Goal: Task Accomplishment & Management: Complete application form

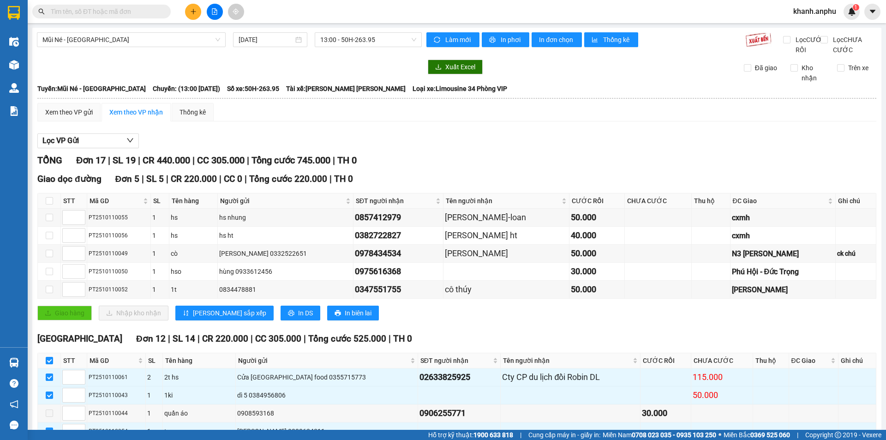
click at [91, 11] on input "text" at bounding box center [105, 11] width 109 height 10
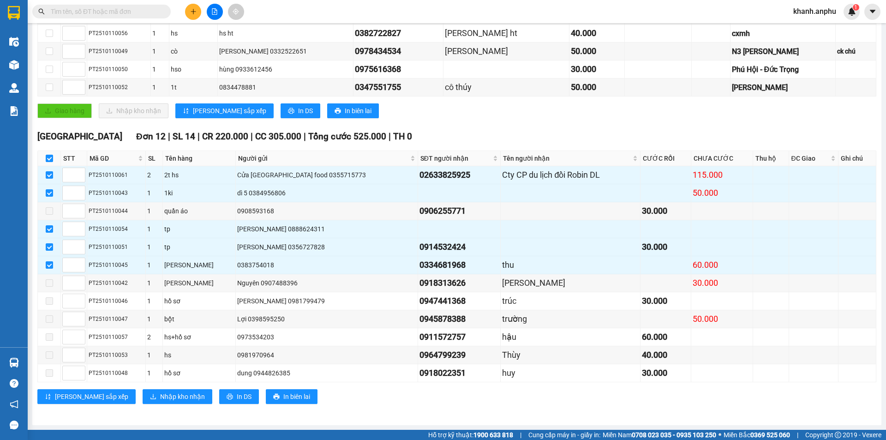
click at [84, 15] on input "text" at bounding box center [105, 11] width 109 height 10
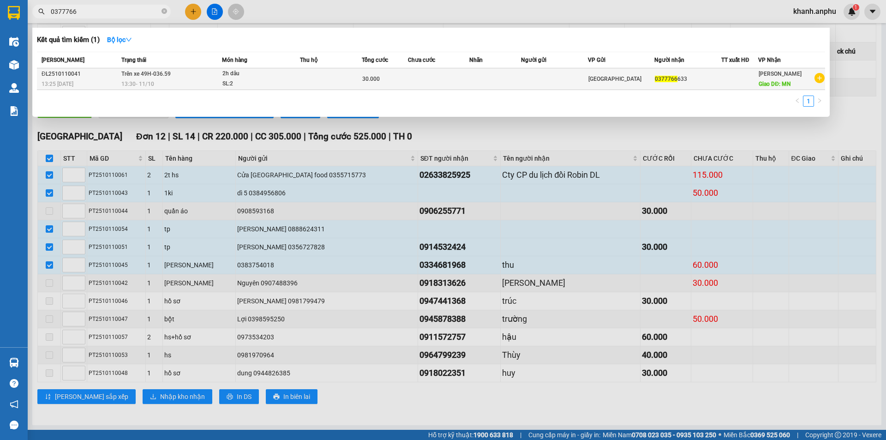
type input "0377766"
click at [169, 75] on span "Trên xe 49H-036.59" at bounding box center [145, 74] width 49 height 6
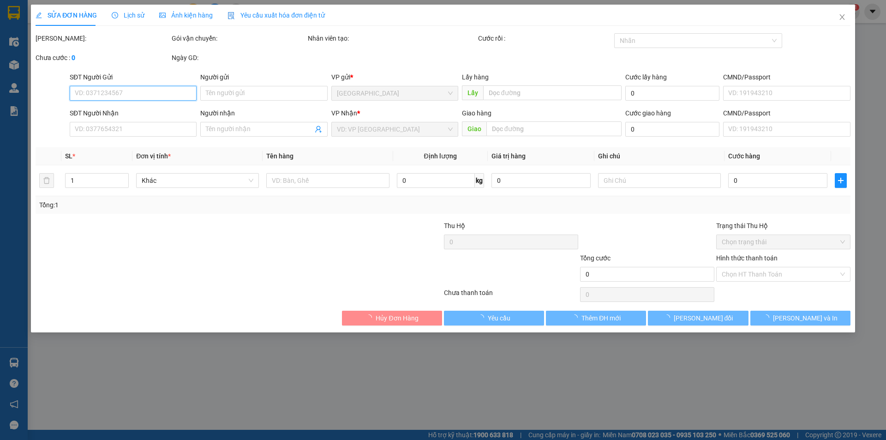
type input "0377766633"
type input "MN"
type input "30.000"
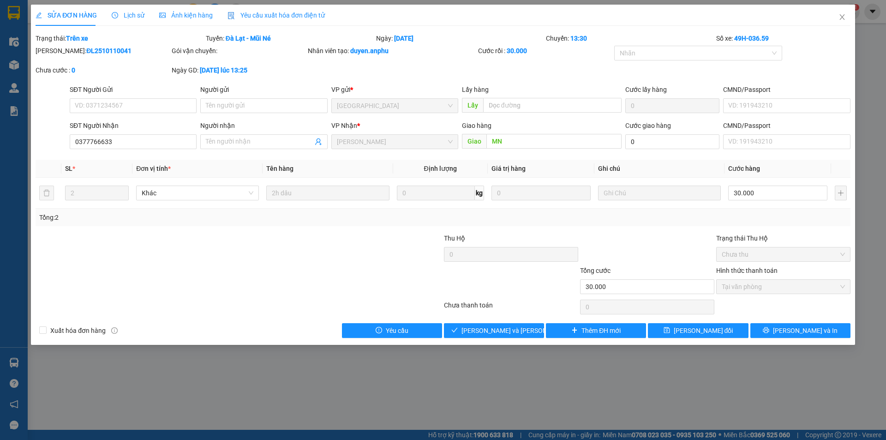
click at [213, 272] on div at bounding box center [171, 281] width 272 height 32
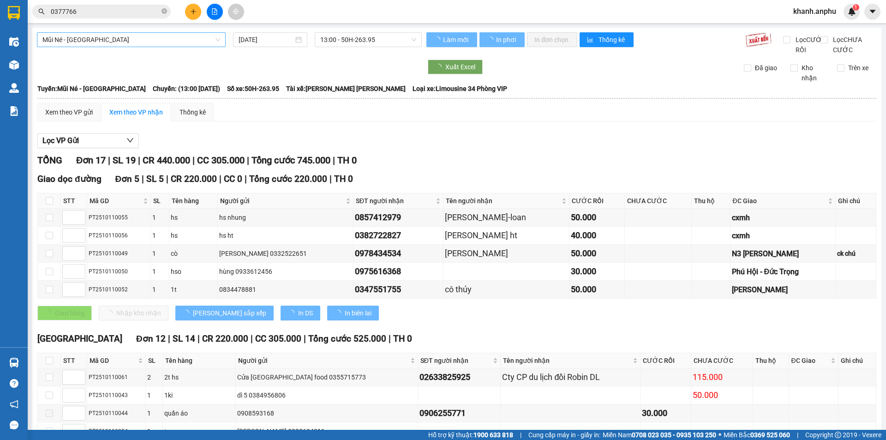
click at [170, 36] on span "Mũi Né - [GEOGRAPHIC_DATA]" at bounding box center [131, 40] width 178 height 14
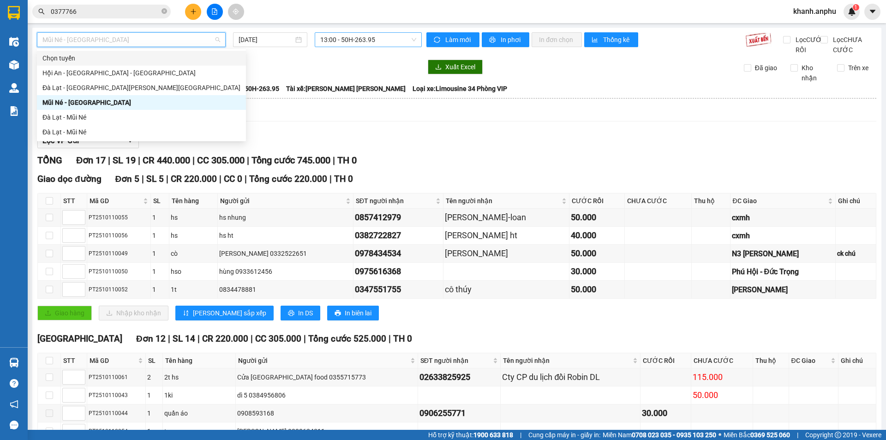
drag, startPoint x: 350, startPoint y: 37, endPoint x: 348, endPoint y: 43, distance: 6.3
click at [350, 37] on span "13:00 - 50H-263.95" at bounding box center [368, 40] width 96 height 14
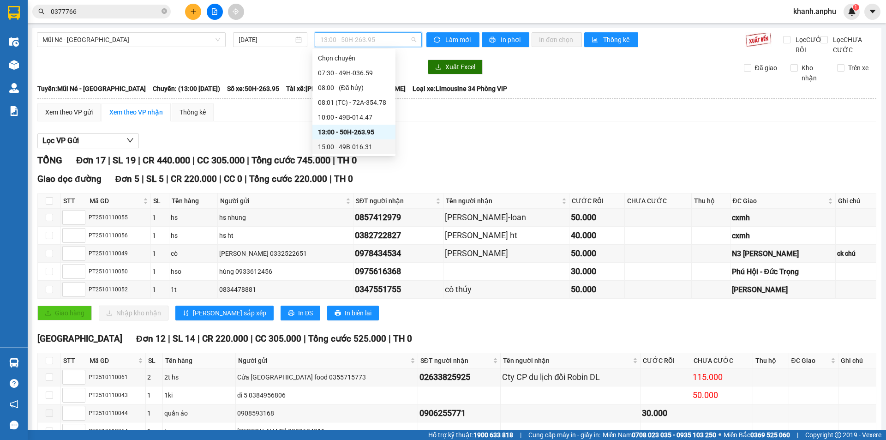
click at [346, 146] on div "15:00 - 49B-016.31" at bounding box center [354, 147] width 72 height 10
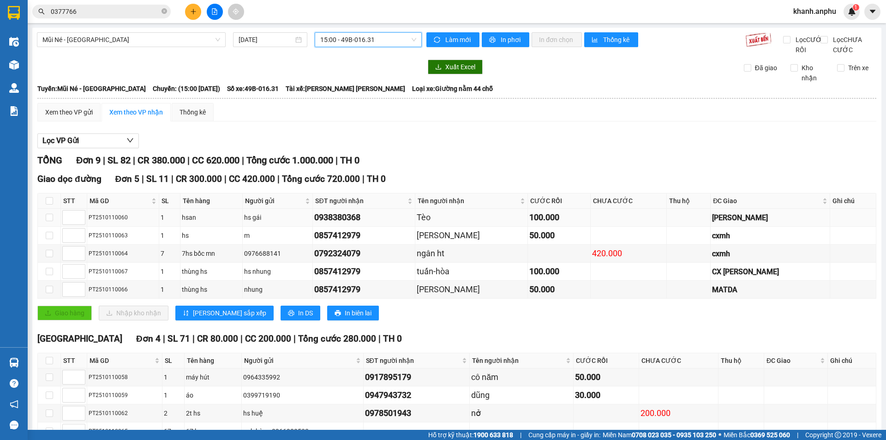
scroll to position [68, 0]
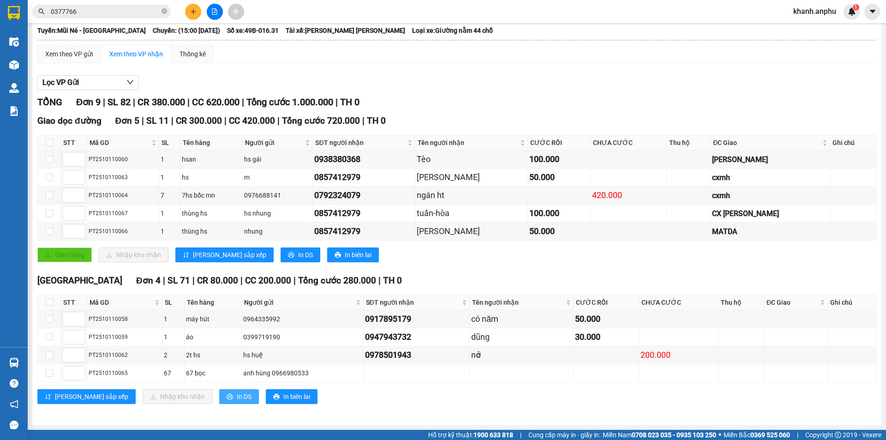
click at [237, 399] on span "In DS" at bounding box center [244, 396] width 15 height 10
click at [49, 302] on input "checkbox" at bounding box center [49, 302] width 7 height 7
checkbox input "true"
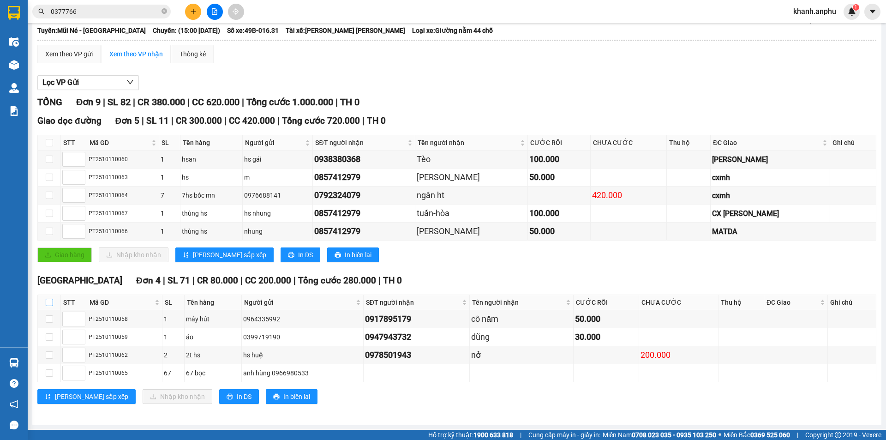
checkbox input "true"
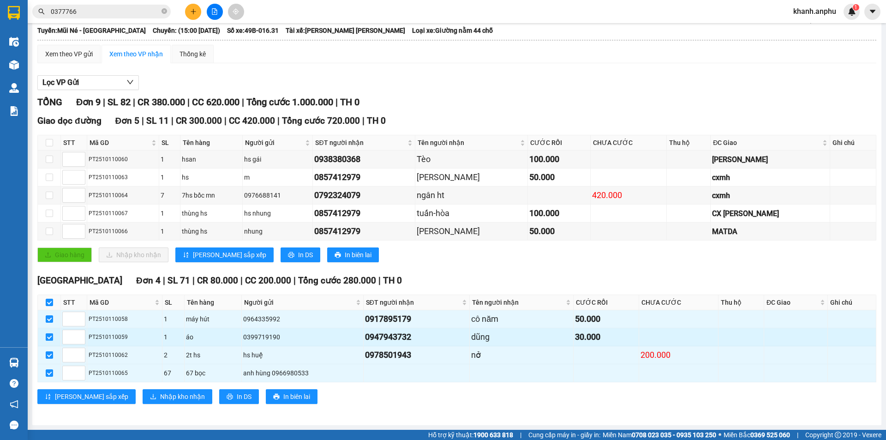
click at [48, 337] on input "checkbox" at bounding box center [49, 336] width 7 height 7
checkbox input "false"
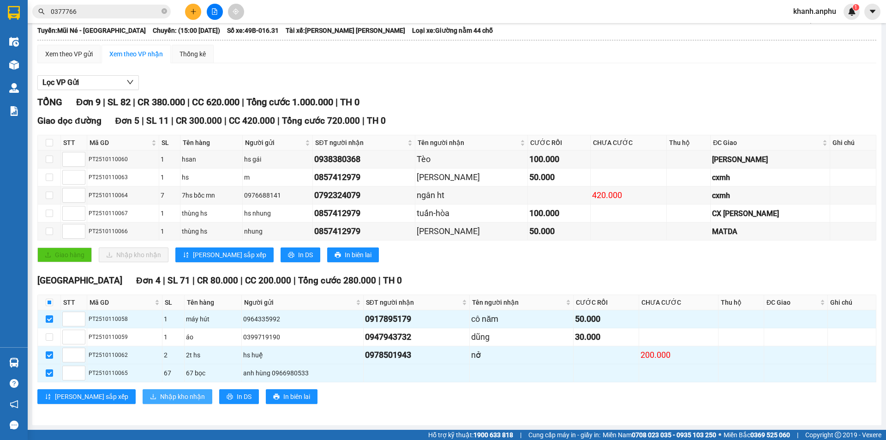
click at [160, 399] on span "Nhập kho nhận" at bounding box center [182, 396] width 45 height 10
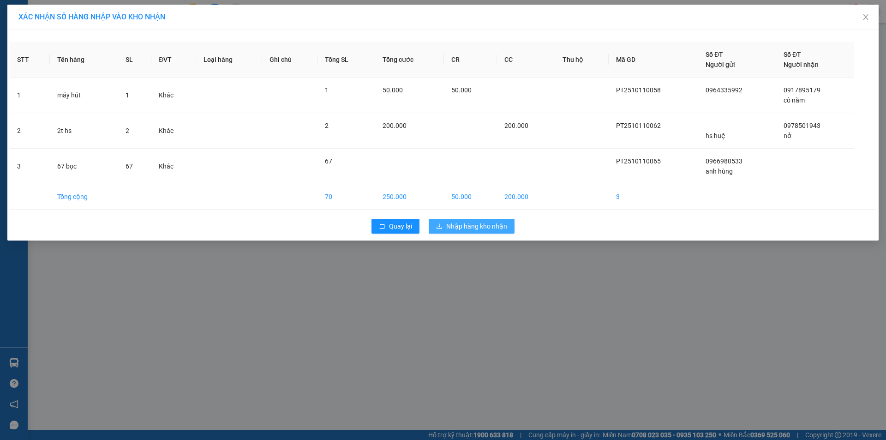
click at [474, 224] on span "Nhập hàng kho nhận" at bounding box center [476, 226] width 61 height 10
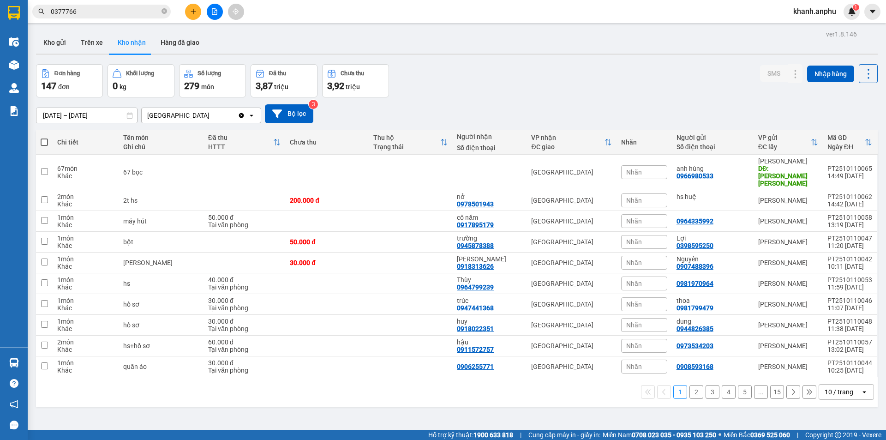
click at [635, 118] on div "[DATE] – [DATE] Press the down arrow key to interact with the calendar and sele…" at bounding box center [457, 113] width 842 height 19
click at [218, 15] on button at bounding box center [215, 12] width 16 height 16
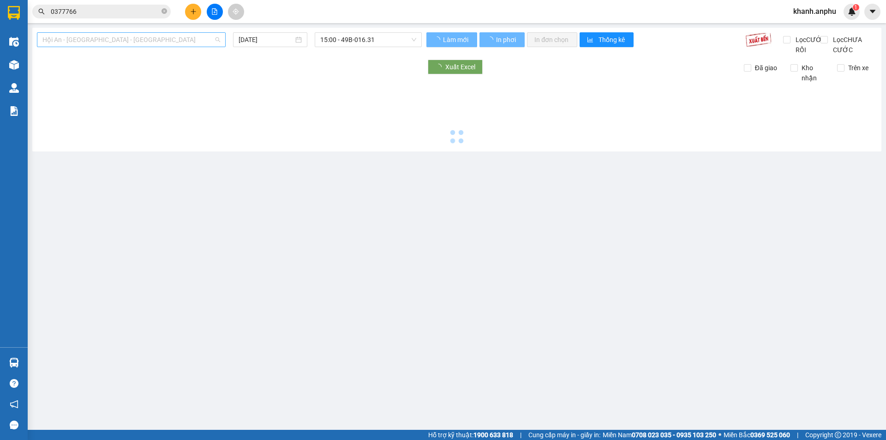
click at [80, 43] on span "Hội An - [GEOGRAPHIC_DATA] - [GEOGRAPHIC_DATA]" at bounding box center [131, 40] width 178 height 14
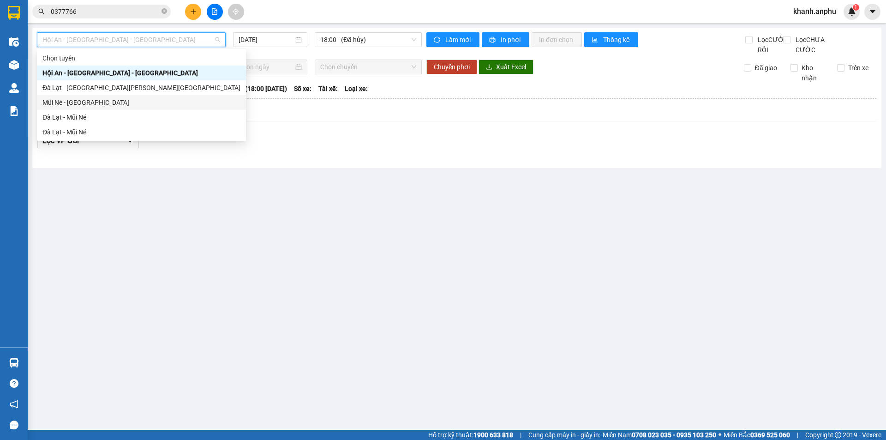
click at [73, 99] on div "Mũi Né - [GEOGRAPHIC_DATA]" at bounding box center [141, 102] width 198 height 10
type input "[DATE]"
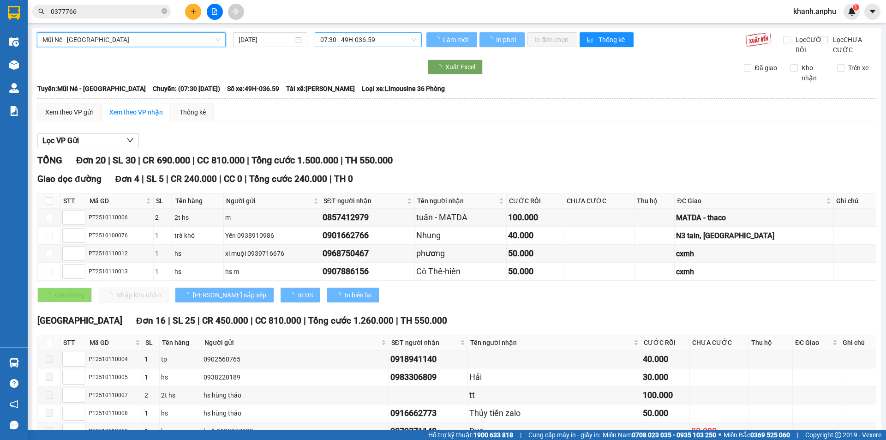
click at [342, 33] on span "07:30 - 49H-036.59" at bounding box center [368, 40] width 96 height 14
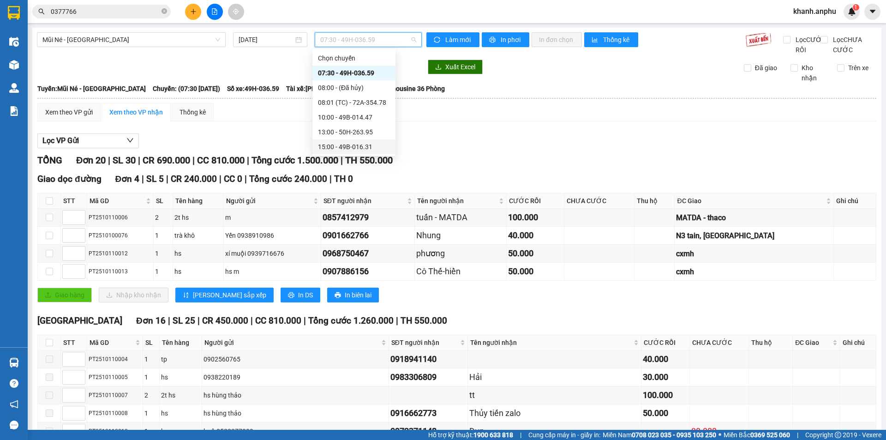
click at [335, 146] on div "15:00 - 49B-016.31" at bounding box center [354, 147] width 72 height 10
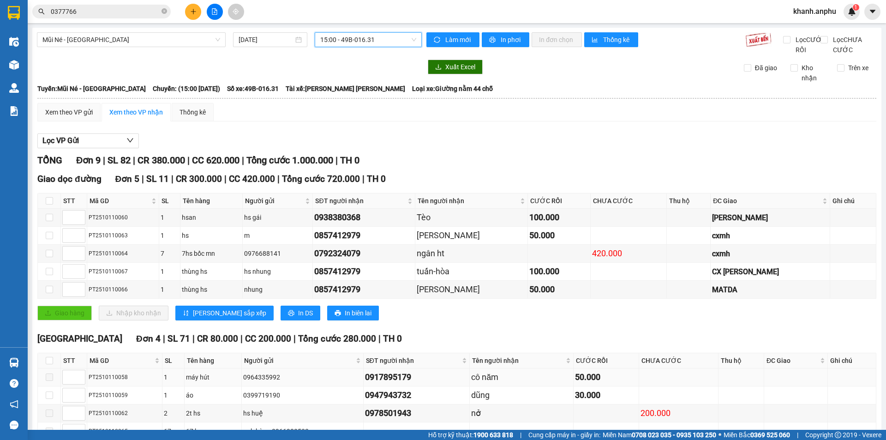
scroll to position [68, 0]
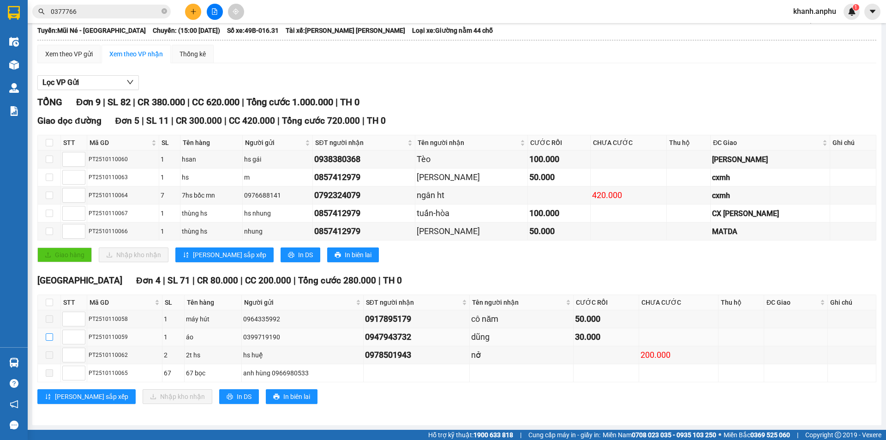
click at [48, 337] on input "checkbox" at bounding box center [49, 336] width 7 height 7
checkbox input "true"
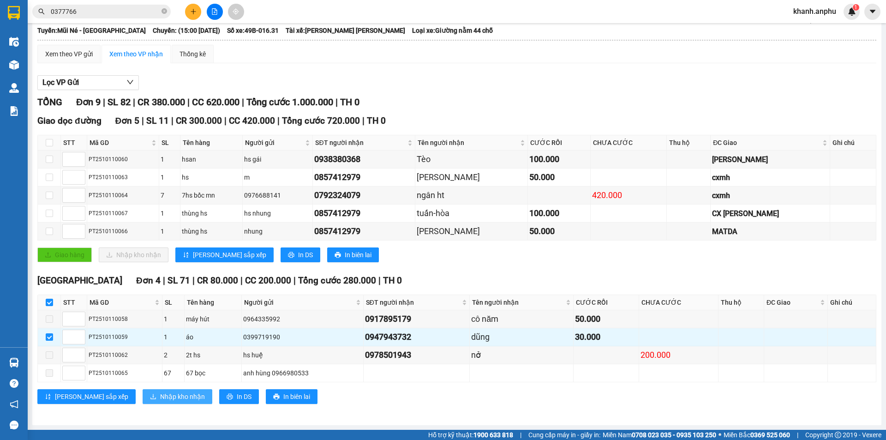
click at [162, 395] on span "Nhập kho nhận" at bounding box center [182, 396] width 45 height 10
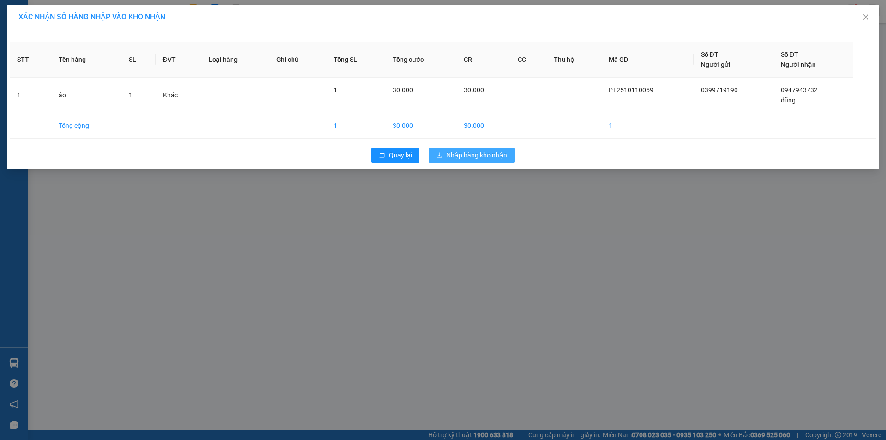
click at [464, 161] on button "Nhập hàng kho nhận" at bounding box center [472, 155] width 86 height 15
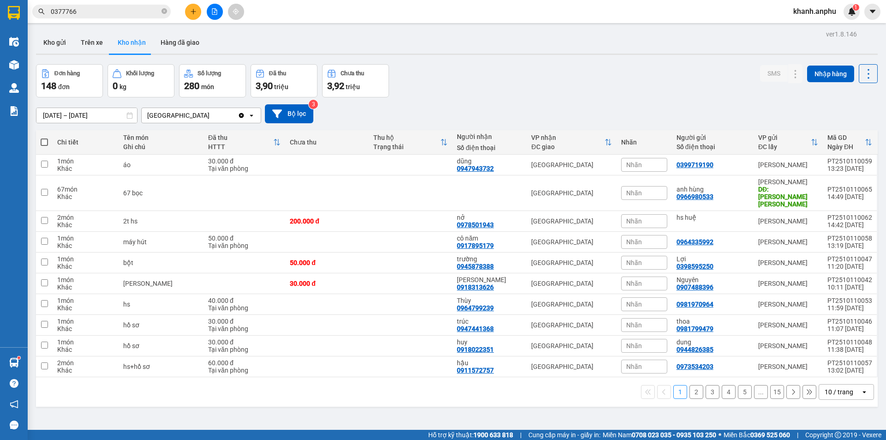
click at [73, 10] on input "0377766" at bounding box center [105, 11] width 109 height 10
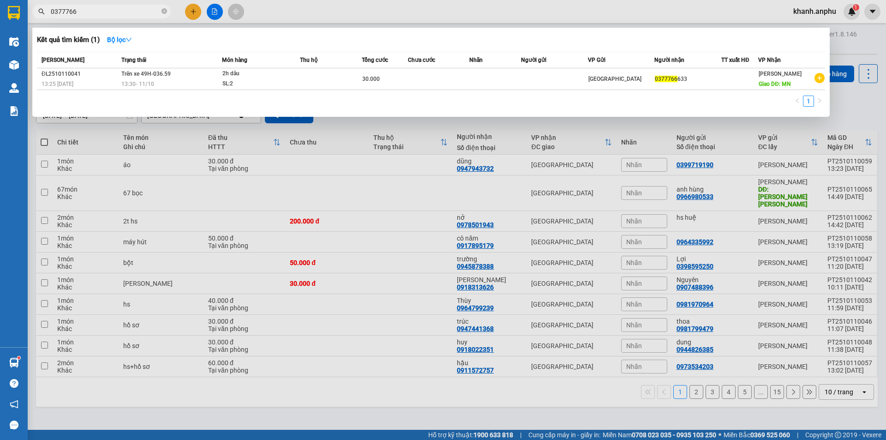
click at [73, 10] on input "0377766" at bounding box center [105, 11] width 109 height 10
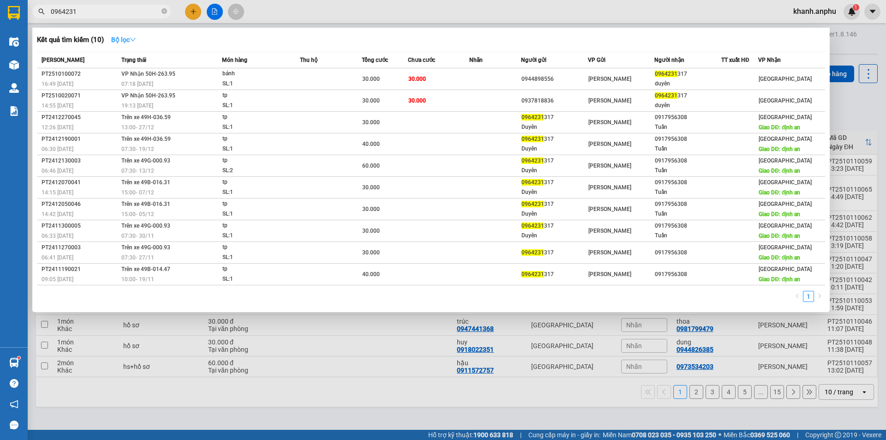
type input "0964231"
click at [133, 36] on strong "Bộ lọc" at bounding box center [123, 39] width 25 height 7
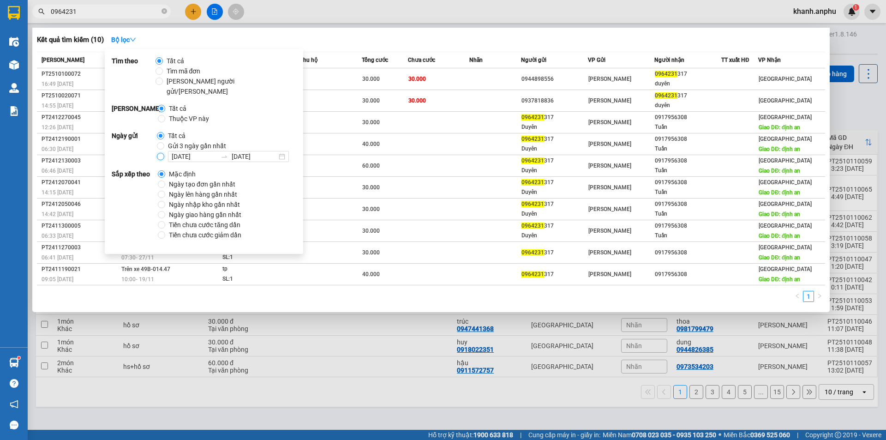
click at [161, 153] on input "[DATE] [DATE]" at bounding box center [160, 156] width 7 height 7
radio input "true"
radio input "false"
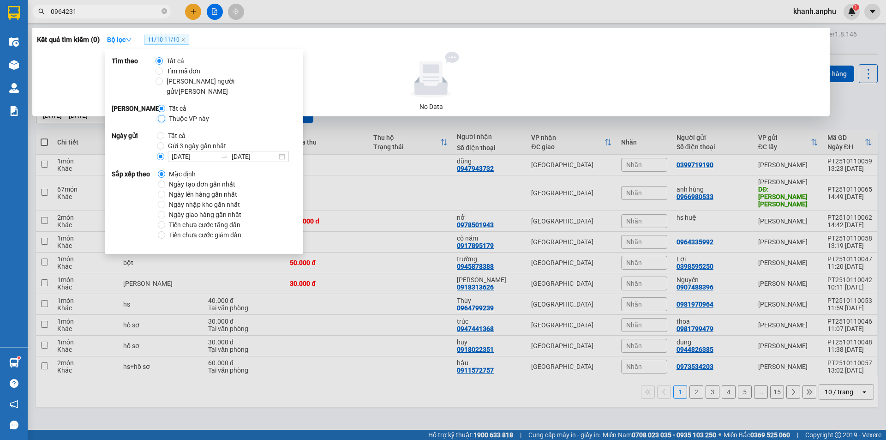
click at [161, 115] on input "Thuộc VP này" at bounding box center [161, 118] width 7 height 7
radio input "true"
radio input "false"
click at [160, 142] on input "Gửi 3 ngày gần nhất" at bounding box center [160, 145] width 7 height 7
radio input "true"
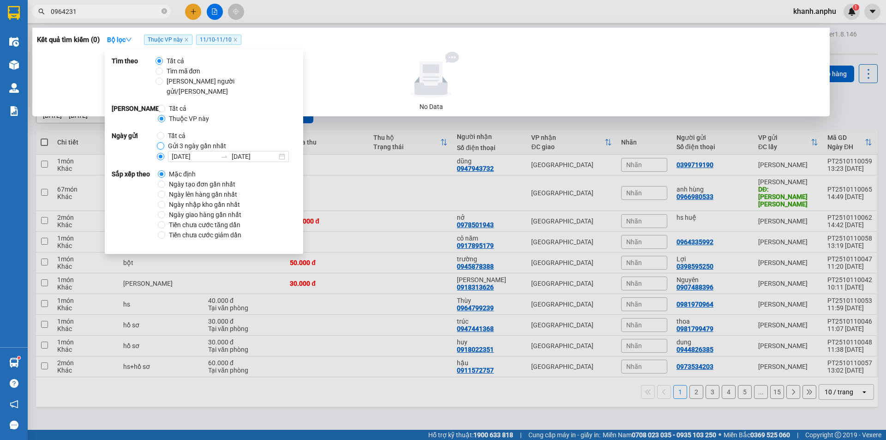
radio input "false"
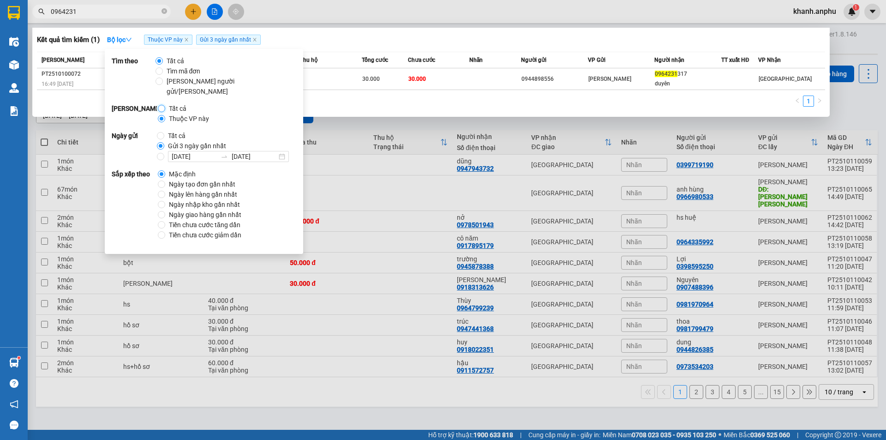
click at [162, 105] on input "Tất cả" at bounding box center [161, 108] width 7 height 7
radio input "true"
radio input "false"
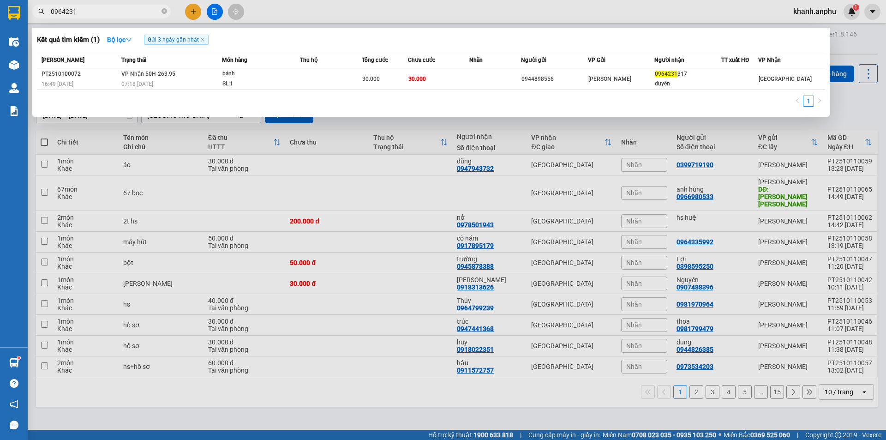
click at [359, 44] on div "Kết quả [PERSON_NAME] ( 1 ) Bộ lọc Gửi 3 ngày gần nhất" at bounding box center [431, 39] width 788 height 15
click at [198, 12] on div at bounding box center [443, 220] width 886 height 440
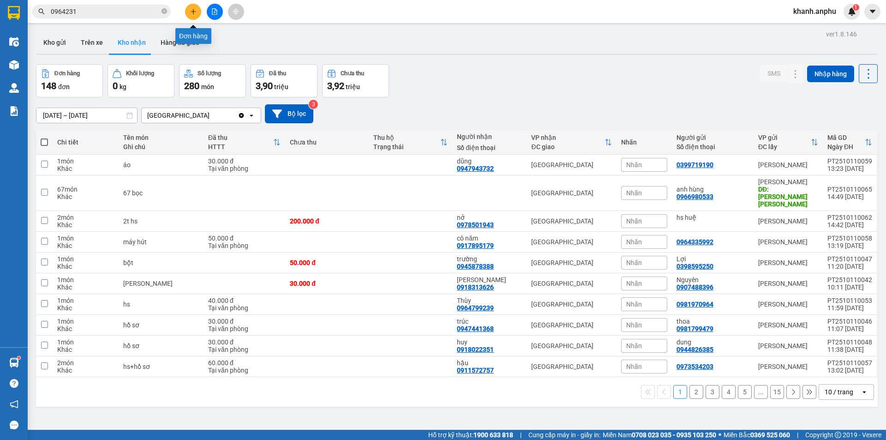
click at [198, 12] on button at bounding box center [193, 12] width 16 height 16
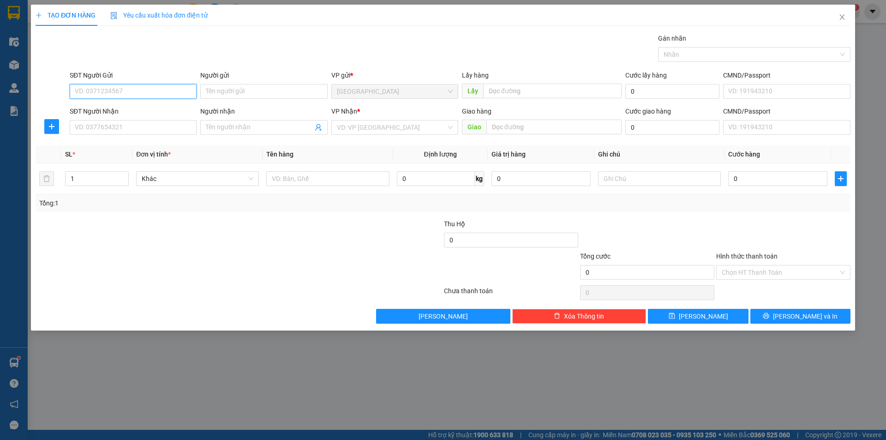
click at [120, 92] on input "SĐT Người Gửi" at bounding box center [133, 91] width 127 height 15
type input "0934562479"
click at [126, 108] on div "0934562479" at bounding box center [133, 110] width 116 height 10
type input "0348376551"
type input "[PERSON_NAME]"
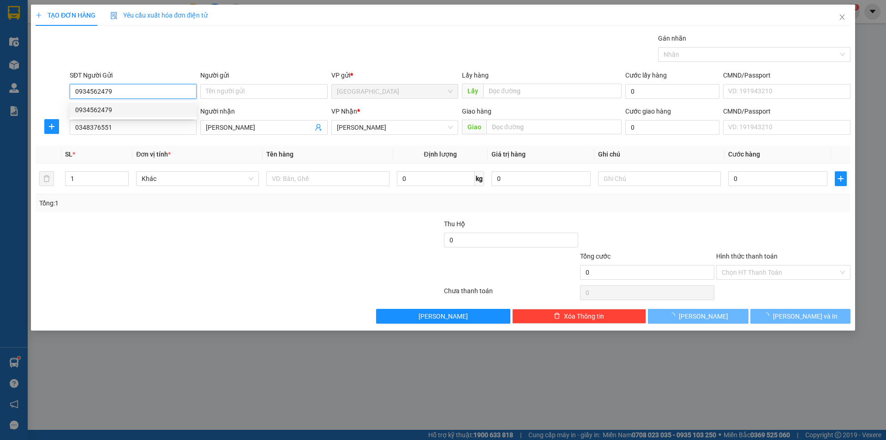
type input "30.000"
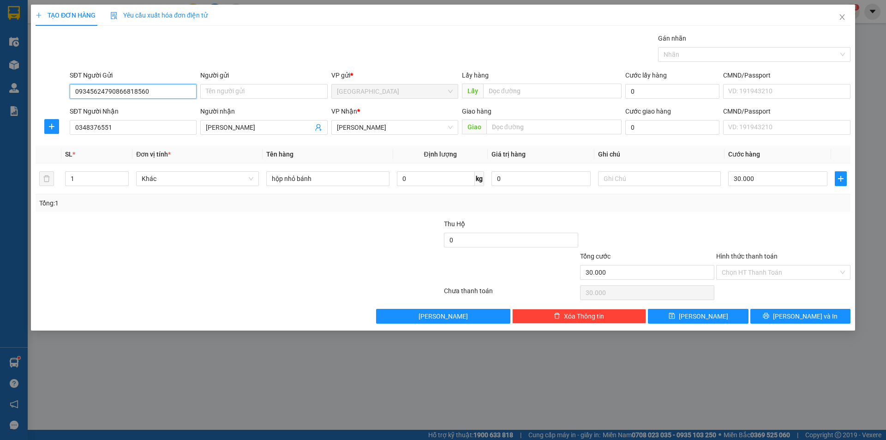
drag, startPoint x: 157, startPoint y: 98, endPoint x: 112, endPoint y: 90, distance: 45.8
click at [112, 90] on input "09345624790866818560" at bounding box center [133, 91] width 127 height 15
type input "0934562479"
click at [96, 131] on input "0348376551" at bounding box center [133, 127] width 127 height 15
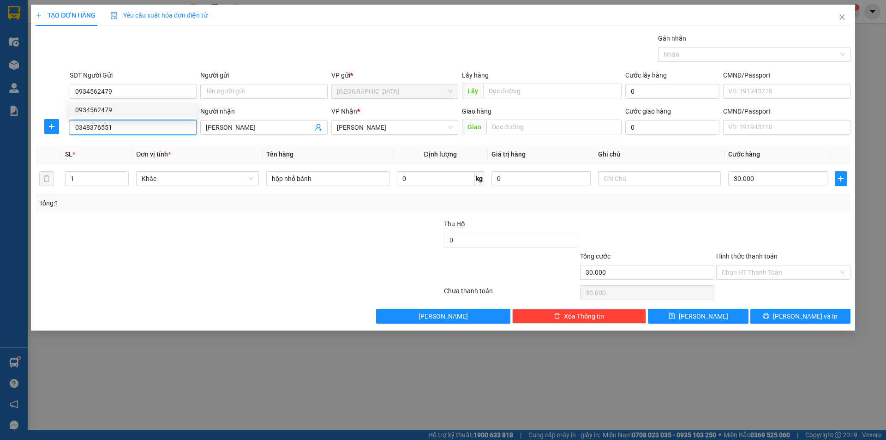
click at [96, 131] on input "0348376551" at bounding box center [133, 127] width 127 height 15
paste input "866818560"
type input "0866818560"
click at [255, 131] on input "[PERSON_NAME]" at bounding box center [259, 127] width 107 height 10
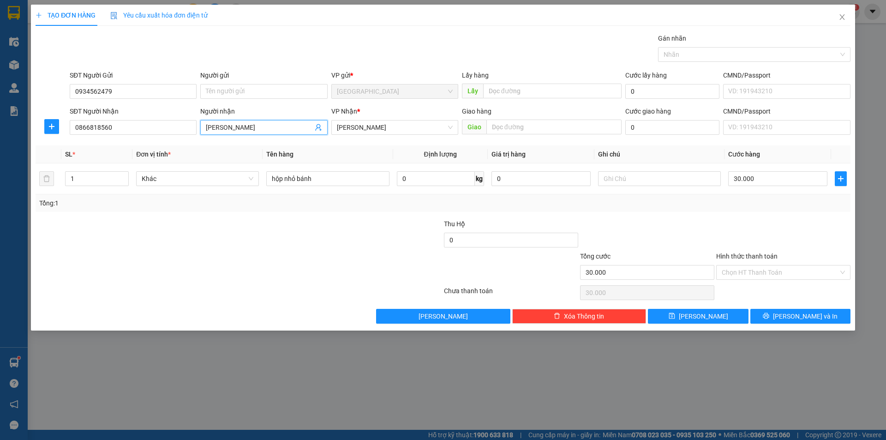
click at [255, 131] on input "[PERSON_NAME]" at bounding box center [259, 127] width 107 height 10
click at [779, 207] on div "Tổng: 1" at bounding box center [443, 203] width 808 height 10
click at [757, 272] on input "Hình thức thanh toán" at bounding box center [780, 272] width 117 height 14
click at [795, 320] on span "[PERSON_NAME] và In" at bounding box center [805, 316] width 65 height 10
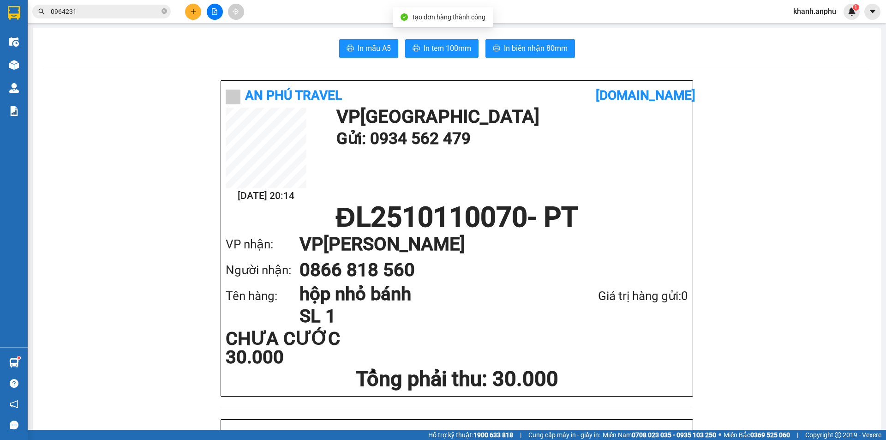
click at [441, 52] on span "In tem 100mm" at bounding box center [448, 48] width 48 height 12
drag, startPoint x: 426, startPoint y: 33, endPoint x: 428, endPoint y: 44, distance: 10.8
click at [428, 44] on span "In tem 100mm" at bounding box center [448, 48] width 48 height 12
